Goal: Check status

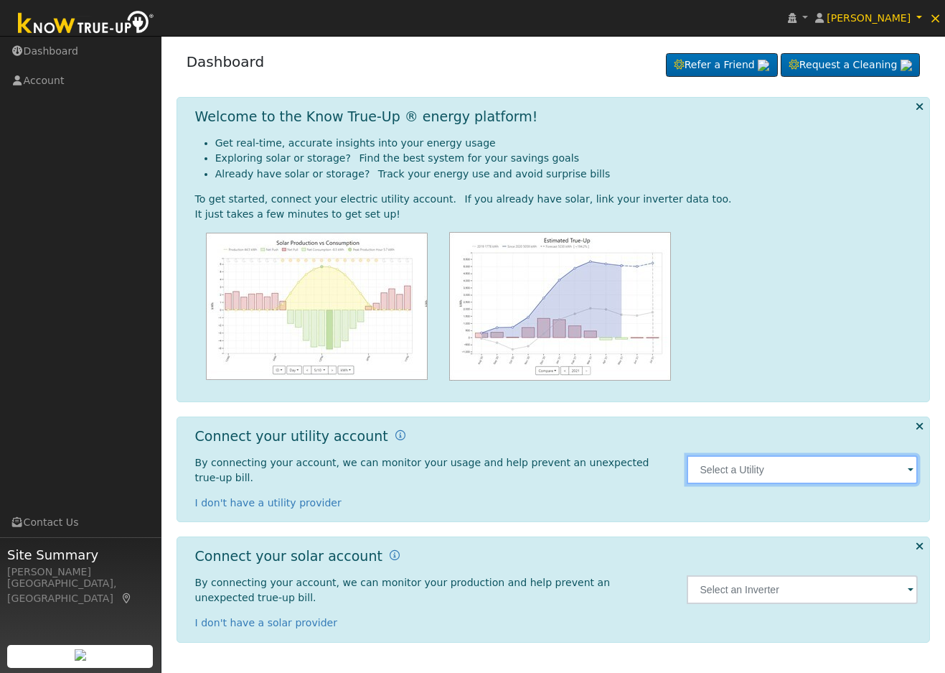
click at [742, 460] on input "text" at bounding box center [802, 469] width 231 height 29
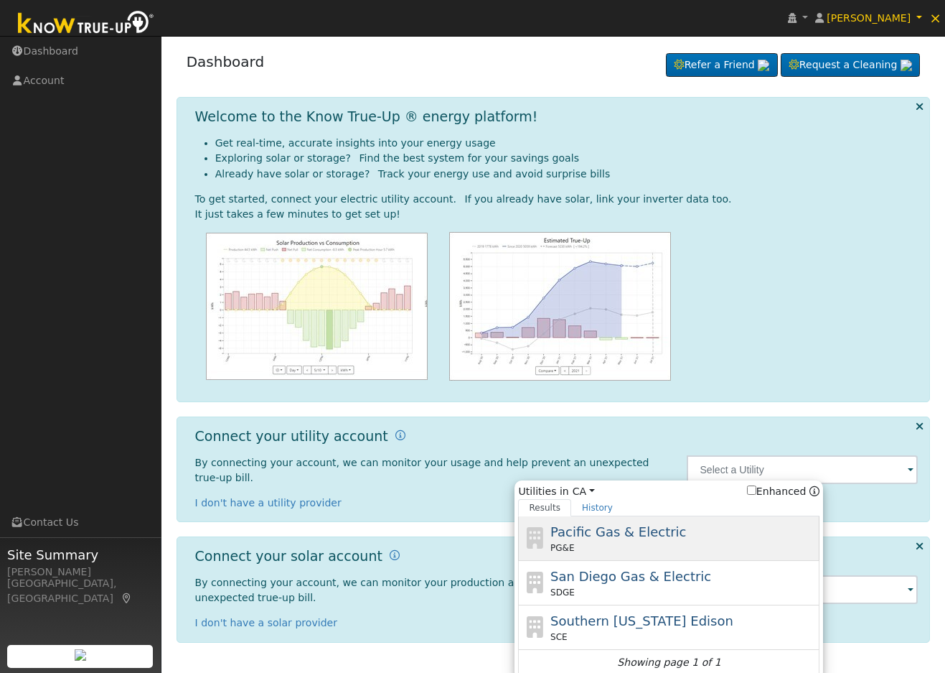
click at [686, 543] on div "PG&E" at bounding box center [684, 547] width 266 height 13
type input "PG&E"
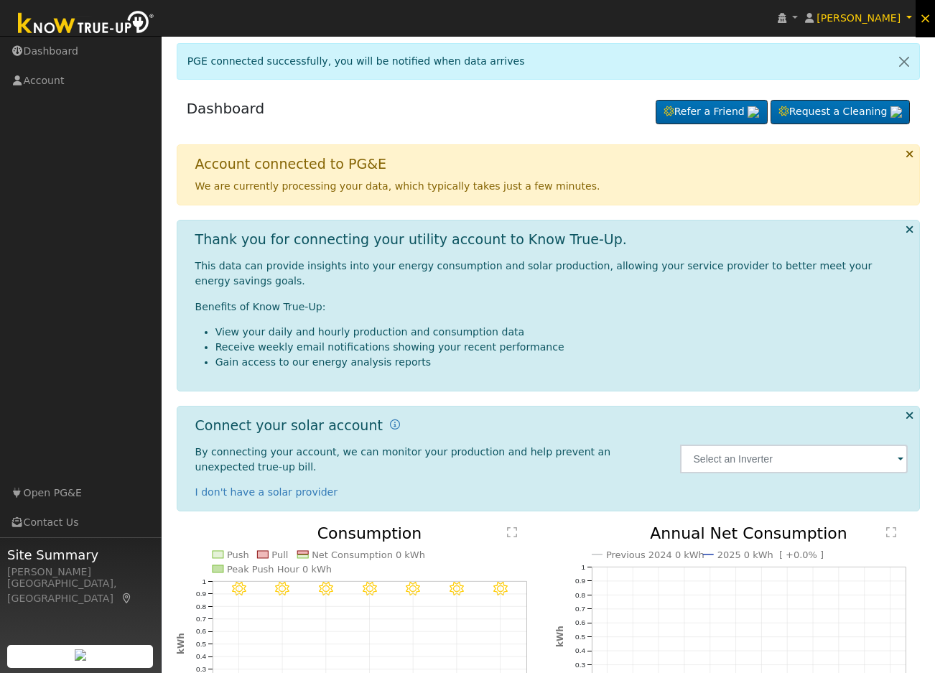
click at [927, 19] on span "×" at bounding box center [925, 17] width 12 height 17
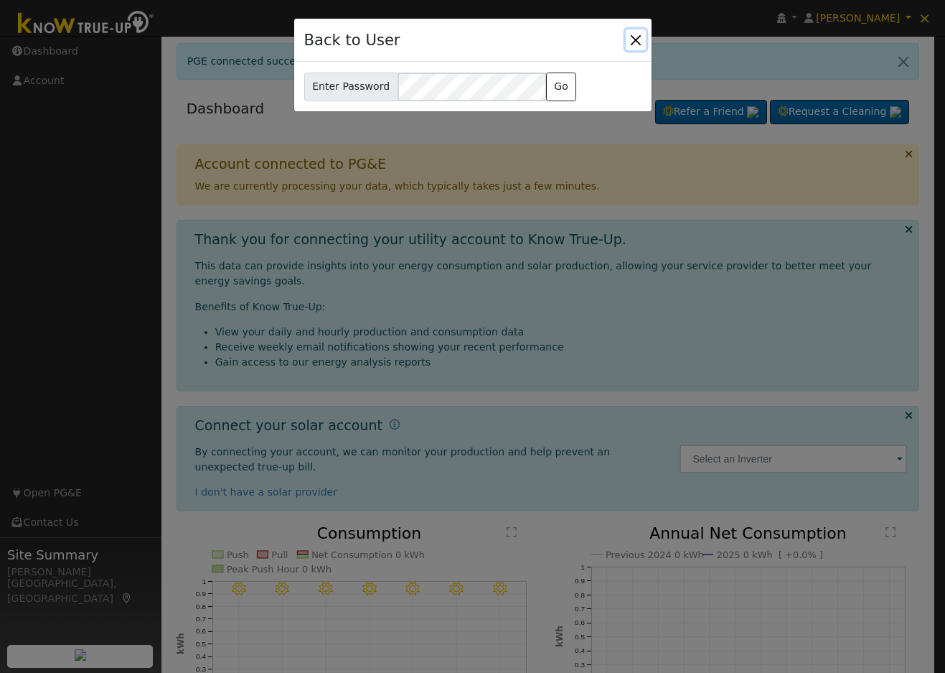
drag, startPoint x: 631, startPoint y: 34, endPoint x: 422, endPoint y: 114, distance: 223.6
click at [622, 39] on div "Back to User" at bounding box center [472, 41] width 357 height 44
click at [636, 39] on button "Close" at bounding box center [636, 39] width 20 height 20
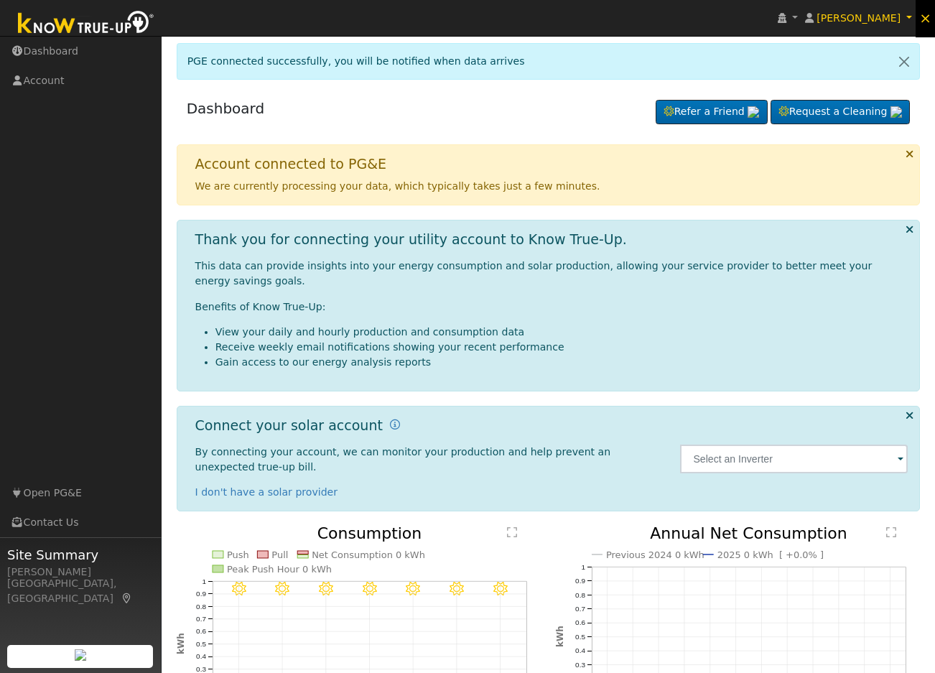
click at [925, 17] on span "×" at bounding box center [925, 17] width 12 height 17
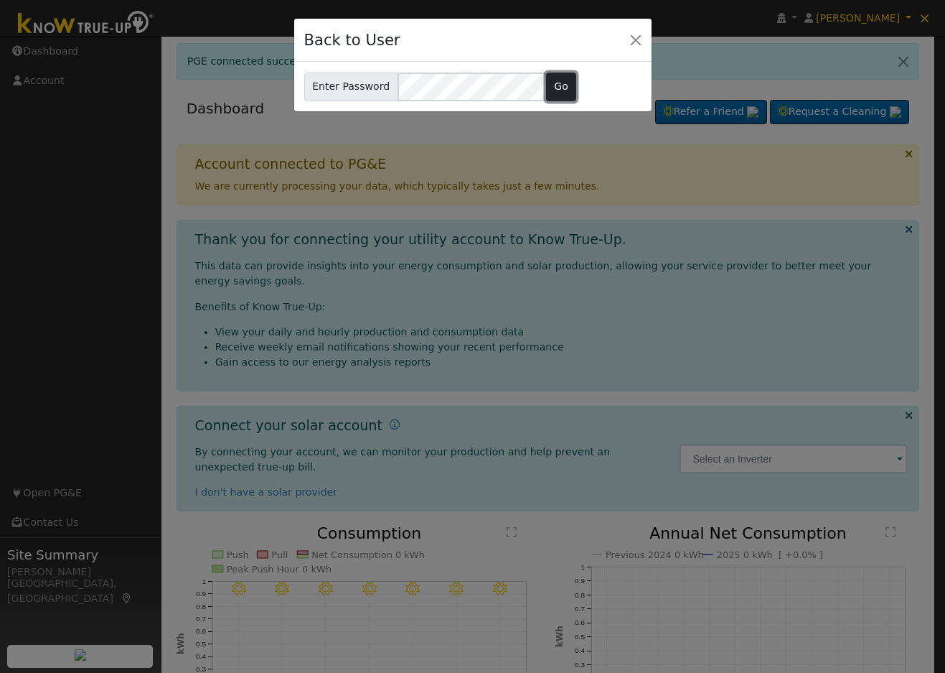
click at [556, 93] on button "Go" at bounding box center [561, 87] width 31 height 29
